Goal: Information Seeking & Learning: Learn about a topic

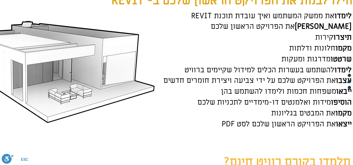
scroll to position [280, 0]
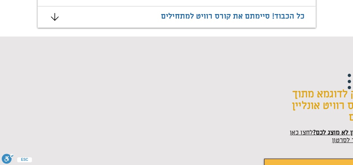
click at [57, 19] on icon "מצגת" at bounding box center [55, 17] width 8 height 8
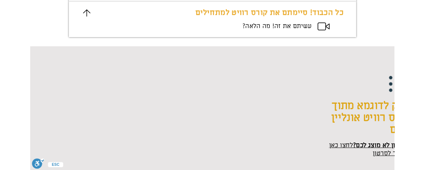
scroll to position [804, 0]
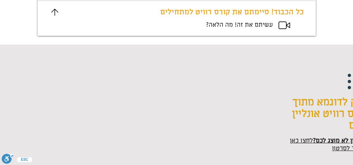
click at [56, 13] on icon "מצגת" at bounding box center [54, 12] width 7 height 7
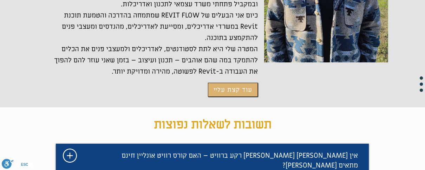
scroll to position [1646, 0]
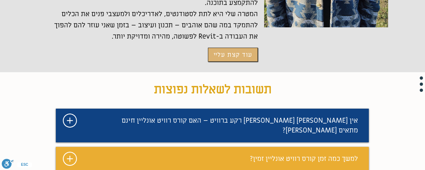
click at [72, 114] on icon "#comp-mafhkwl1 svg [data-color="1"] {fill: #FFFFFF;}" at bounding box center [70, 121] width 14 height 14
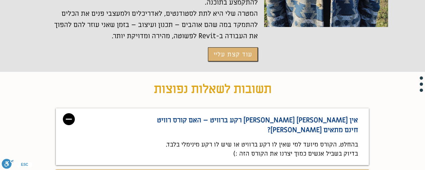
click at [71, 113] on img "מצגת" at bounding box center [69, 119] width 12 height 12
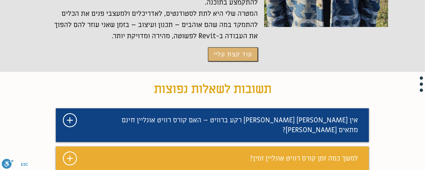
click at [71, 152] on icon "#comp-mafhkwlb2 svg [data-color="1"] {fill: #FFFFFF;}" at bounding box center [70, 159] width 14 height 14
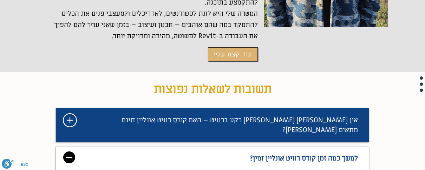
click at [71, 152] on img "מצגת" at bounding box center [69, 158] width 12 height 12
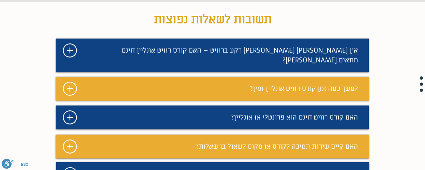
scroll to position [1751, 0]
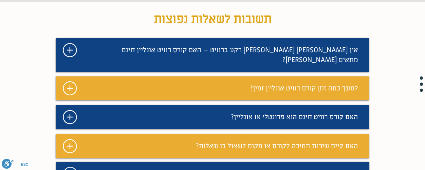
click at [75, 110] on icon "#comp-mafhkwll5 svg [data-color="1"] {fill: #FFFFFF;}" at bounding box center [70, 117] width 14 height 14
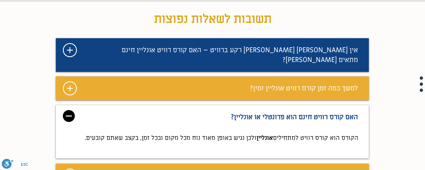
click at [75, 105] on div "מצגת" at bounding box center [212, 131] width 313 height 53
click at [69, 110] on img "מצגת" at bounding box center [69, 116] width 12 height 12
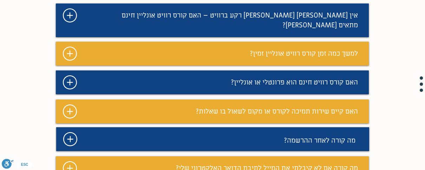
scroll to position [1786, 0]
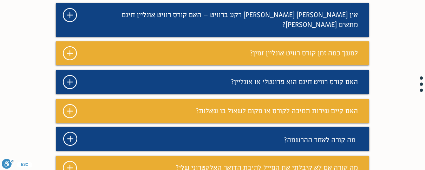
click at [68, 132] on icon "#comp-mafhkwmv svg [data-color="1"] {fill: #FFFFFF;}" at bounding box center [70, 139] width 14 height 14
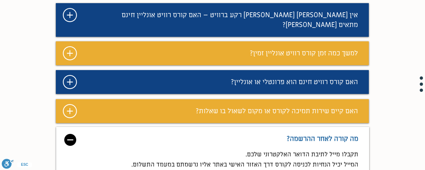
click at [69, 134] on img "מצגת" at bounding box center [70, 140] width 12 height 12
